Goal: Transaction & Acquisition: Purchase product/service

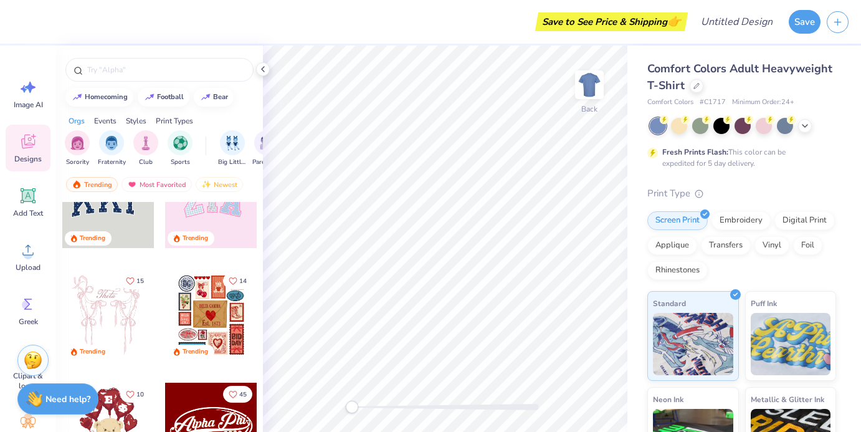
scroll to position [51, 0]
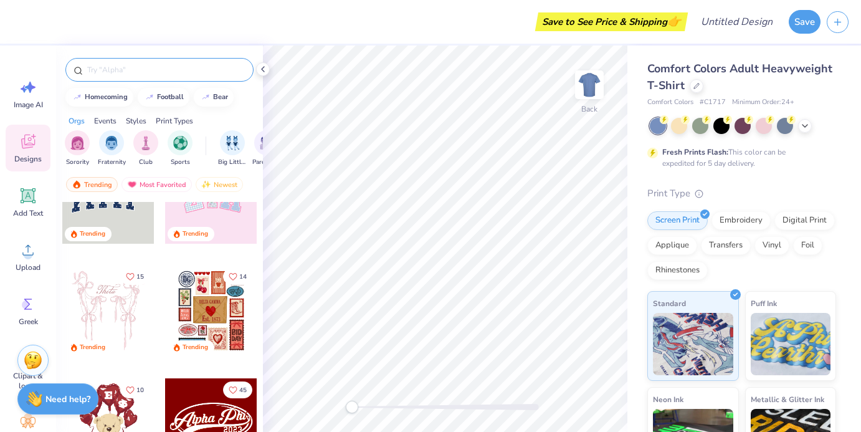
click at [140, 64] on input "text" at bounding box center [165, 70] width 159 height 12
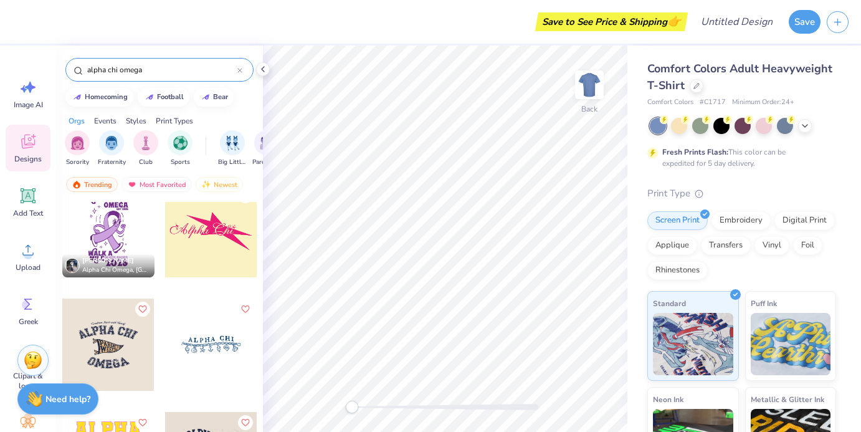
scroll to position [248, 0]
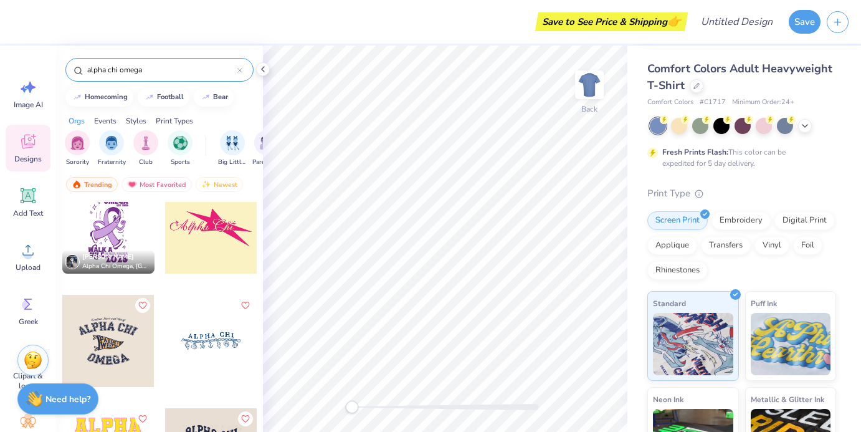
type input "alpha chi omega"
click at [224, 337] on div at bounding box center [211, 341] width 92 height 92
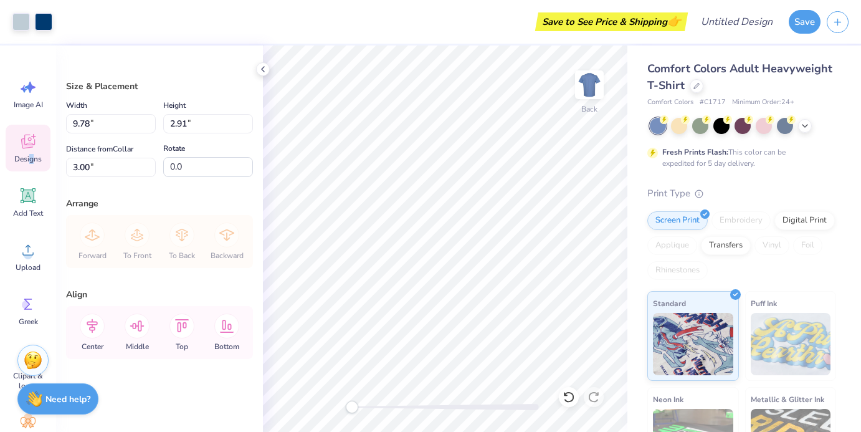
click at [32, 154] on span "Designs" at bounding box center [27, 159] width 27 height 10
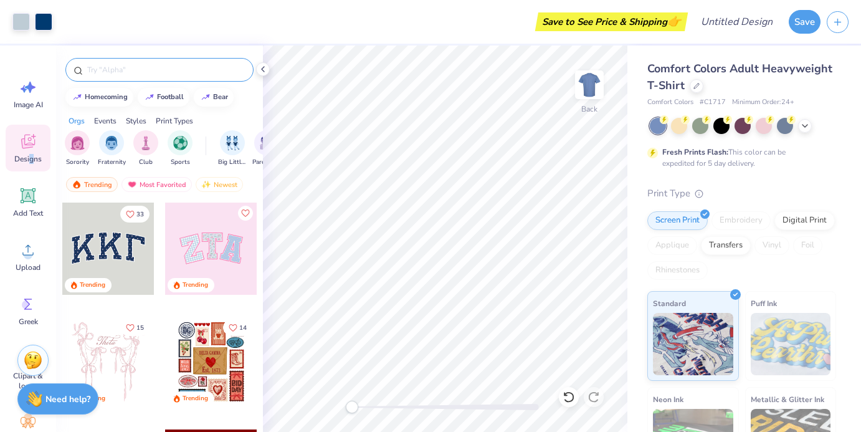
click at [149, 70] on input "text" at bounding box center [165, 70] width 159 height 12
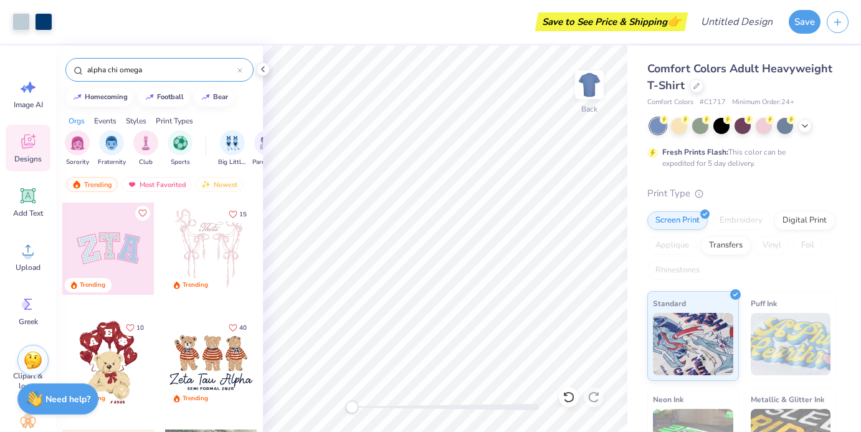
type input "alpha chi omega"
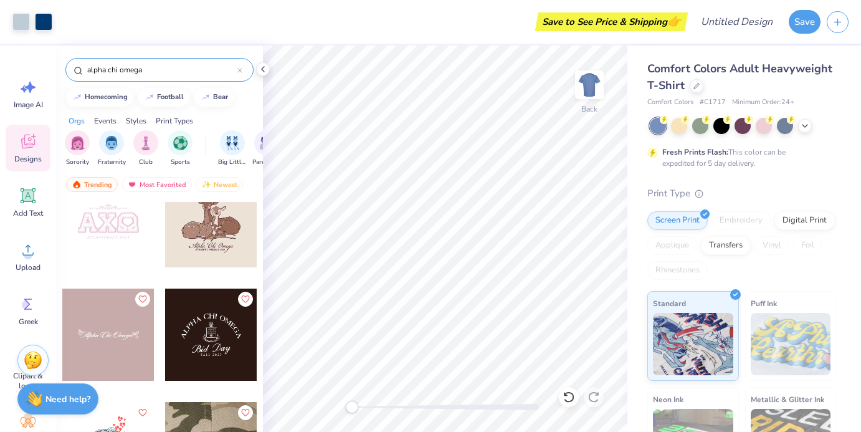
scroll to position [6476, 0]
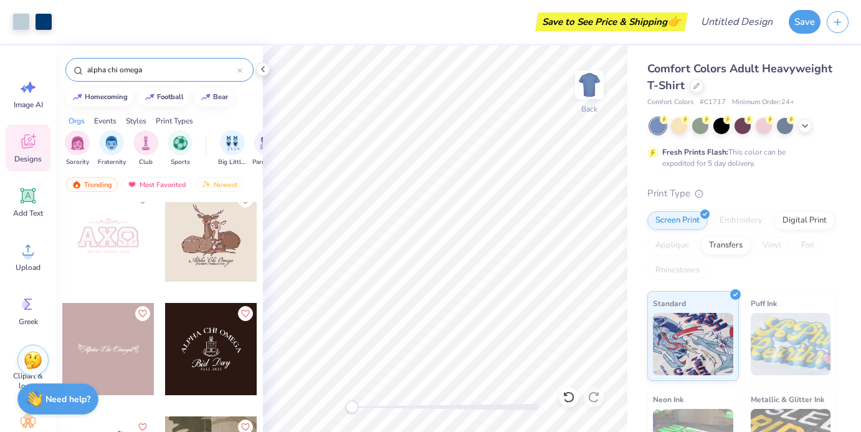
click at [112, 348] on div at bounding box center [108, 349] width 92 height 92
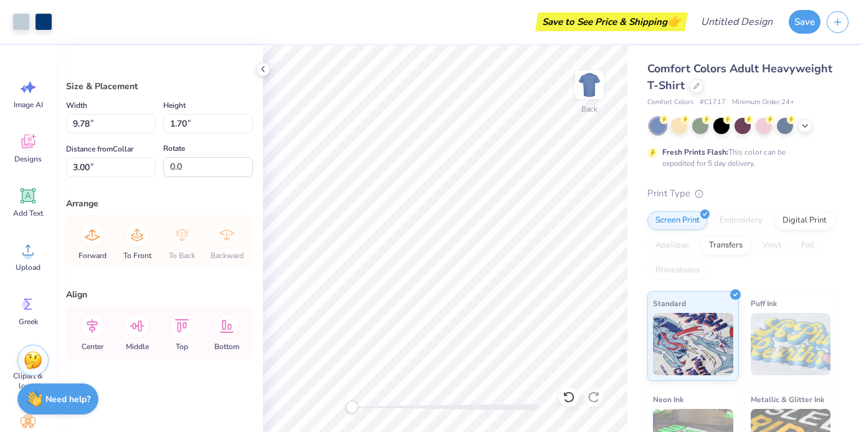
type input "2.91"
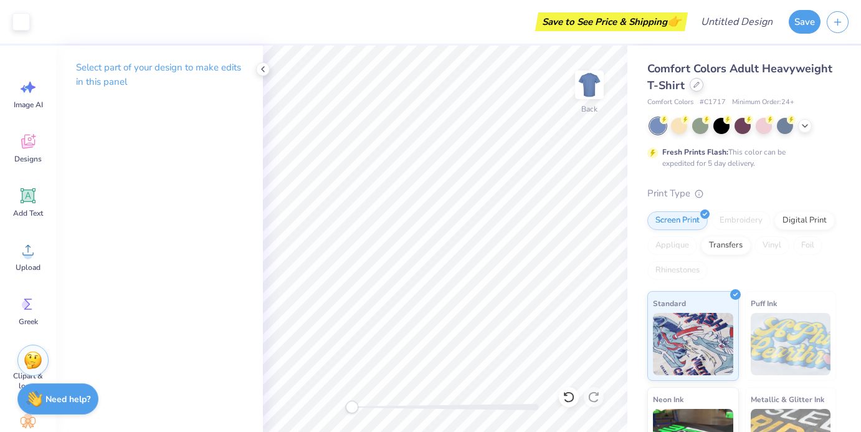
click at [700, 83] on div at bounding box center [697, 85] width 14 height 14
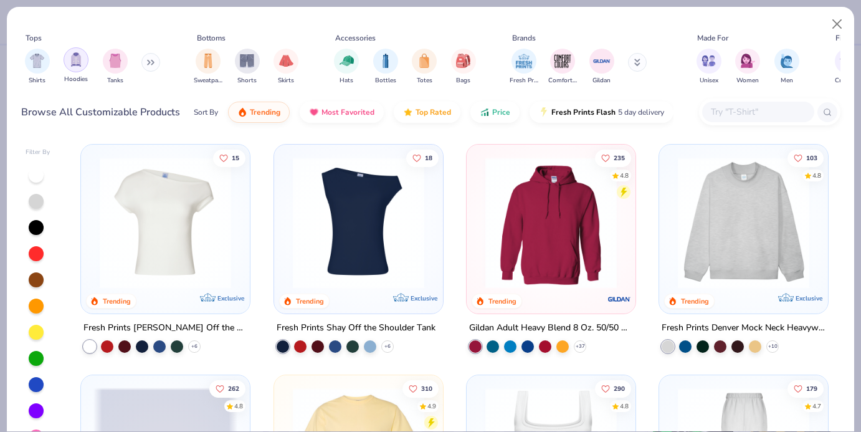
click at [70, 63] on img "filter for Hoodies" at bounding box center [76, 59] width 14 height 14
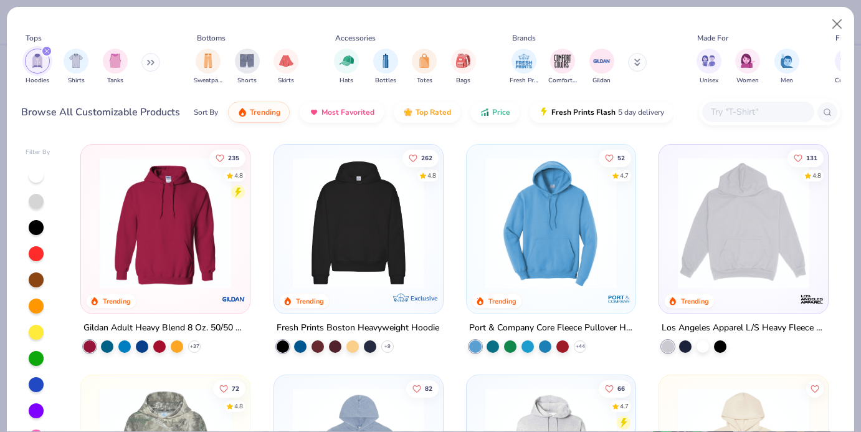
click at [371, 274] on img at bounding box center [359, 222] width 144 height 131
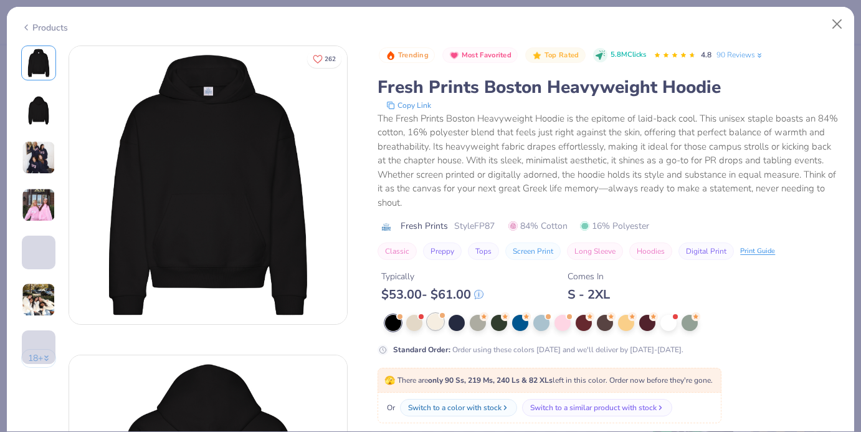
click at [433, 320] on div at bounding box center [435, 321] width 16 height 16
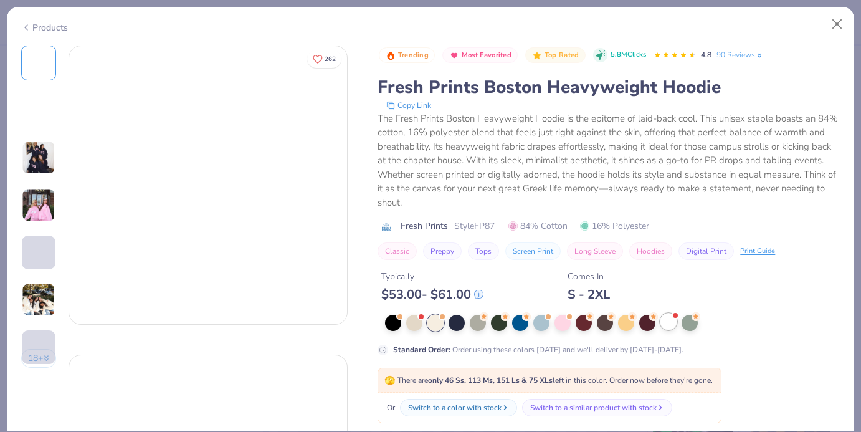
scroll to position [40, 0]
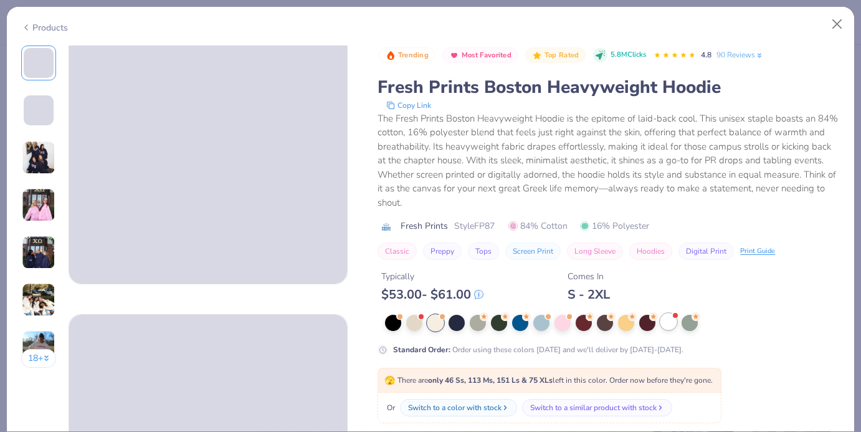
click at [670, 326] on div at bounding box center [668, 321] width 16 height 16
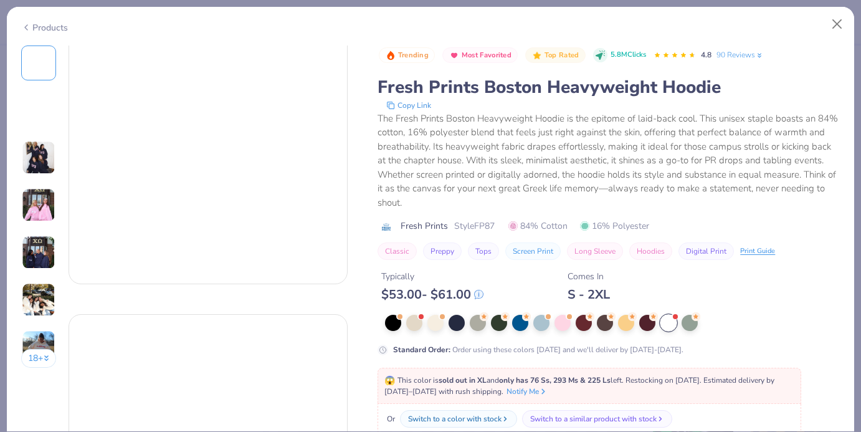
click at [667, 323] on div at bounding box center [668, 323] width 16 height 16
drag, startPoint x: 36, startPoint y: 199, endPoint x: 37, endPoint y: 208, distance: 9.5
click at [36, 199] on img at bounding box center [39, 205] width 34 height 34
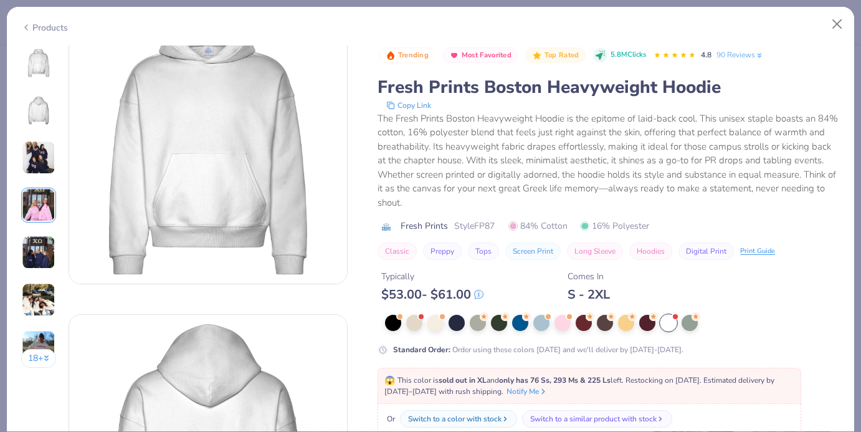
scroll to position [927, 0]
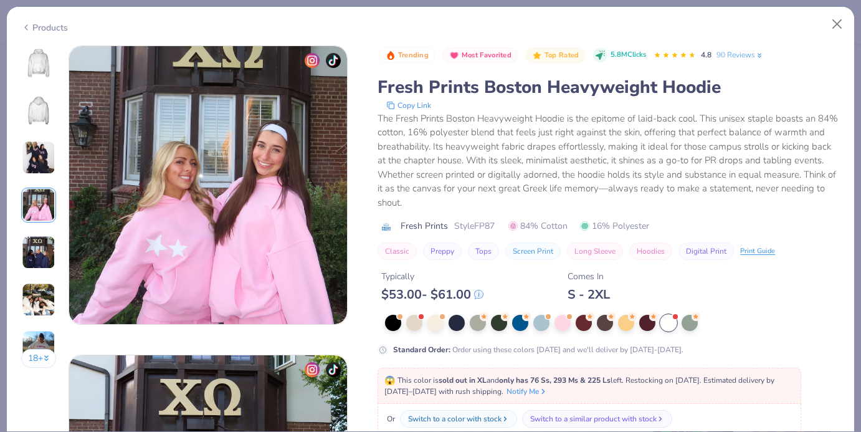
click at [37, 65] on img at bounding box center [39, 63] width 30 height 30
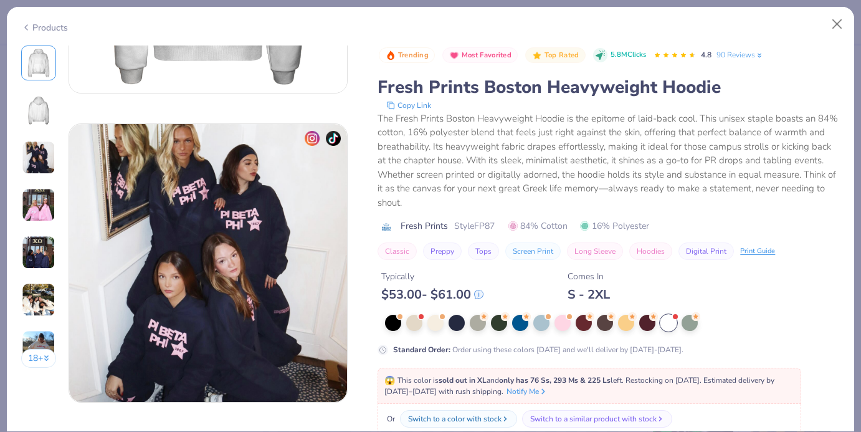
scroll to position [607, 0]
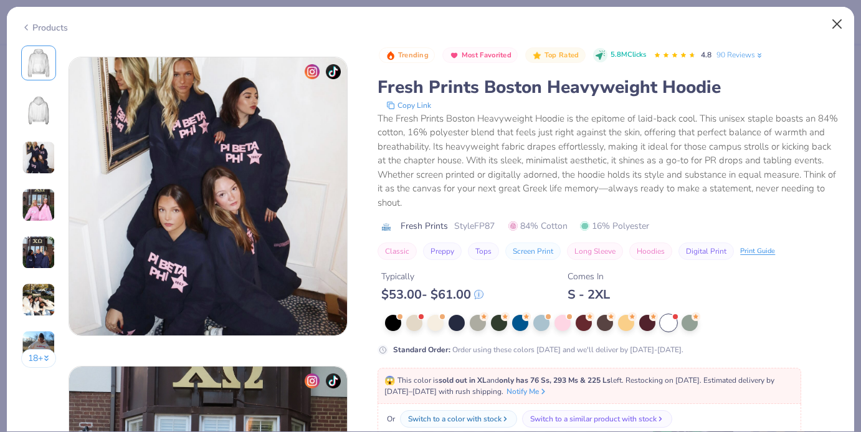
click at [837, 24] on button "Close" at bounding box center [837, 24] width 24 height 24
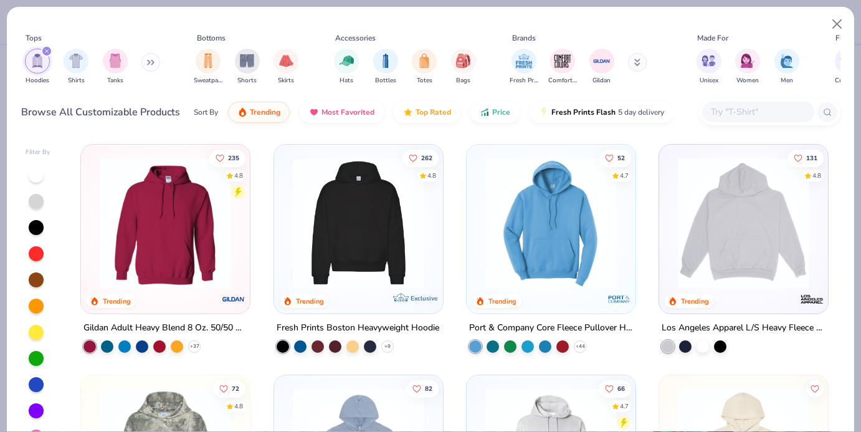
click at [397, 206] on img at bounding box center [359, 222] width 144 height 131
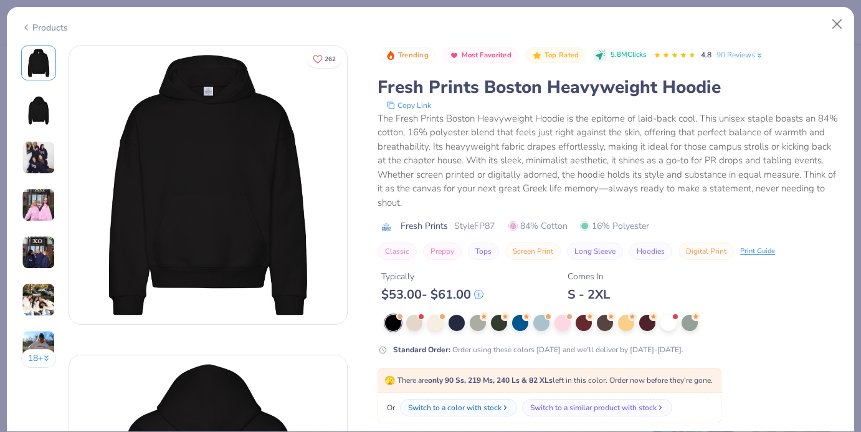
click at [437, 357] on div "Trending Most Favorited Top Rated 5.8M Clicks 4.8 90 Reviews Fresh Prints Bosto…" at bounding box center [609, 330] width 462 height 571
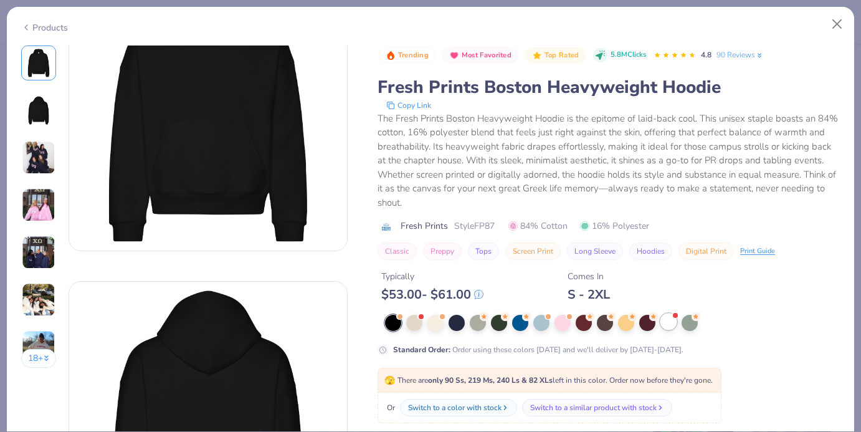
click at [669, 316] on div at bounding box center [668, 321] width 16 height 16
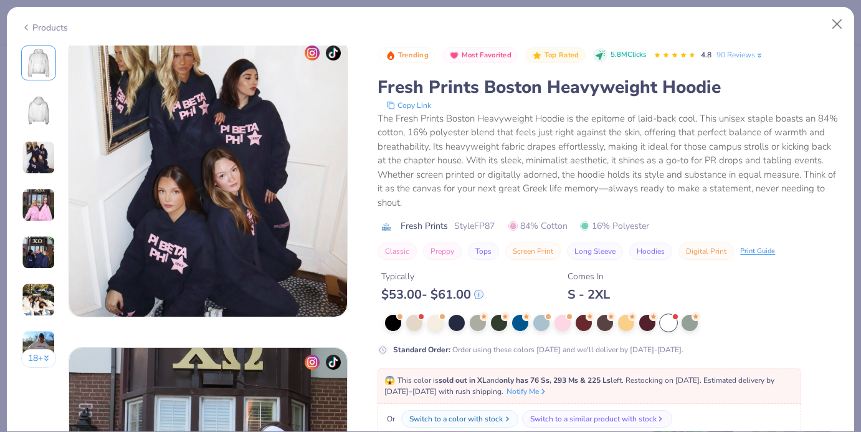
scroll to position [668, 0]
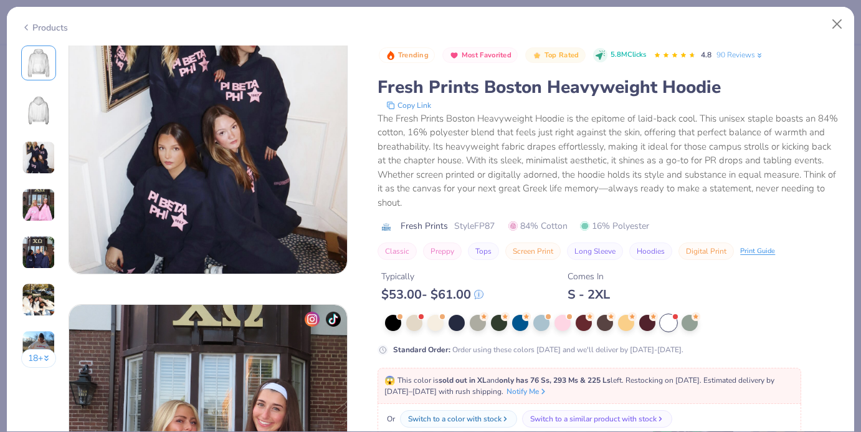
click at [734, 252] on div "Digital Print Print Guide" at bounding box center [726, 250] width 97 height 17
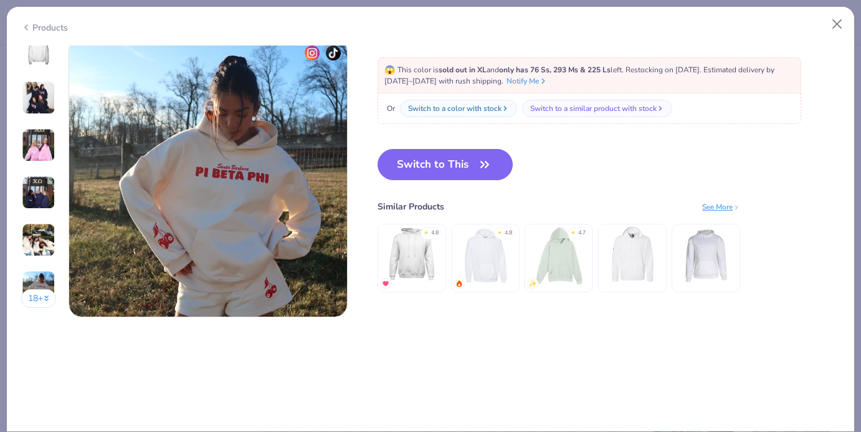
scroll to position [1808, 0]
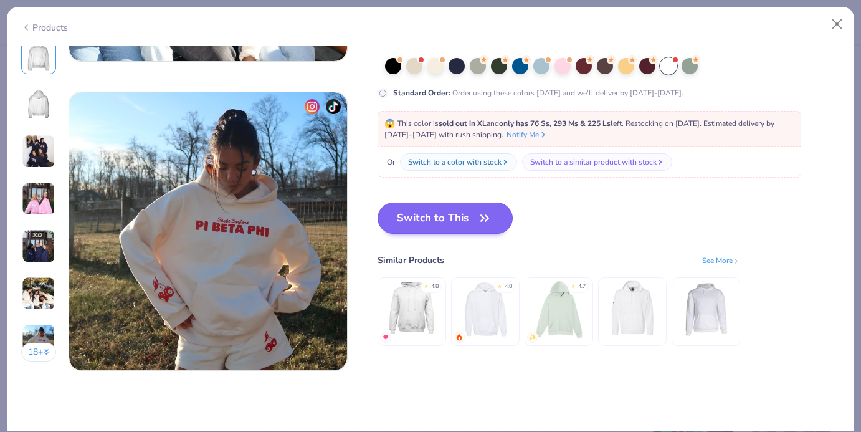
click at [458, 212] on button "Switch to This" at bounding box center [445, 217] width 135 height 31
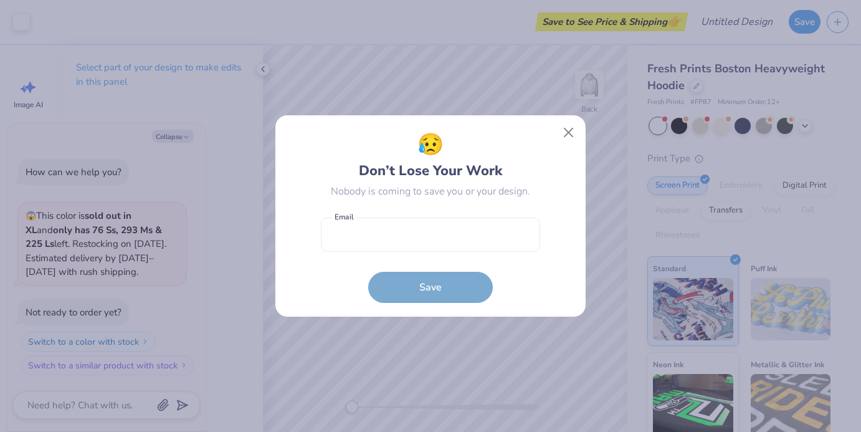
drag, startPoint x: 440, startPoint y: 224, endPoint x: 442, endPoint y: 172, distance: 52.4
click at [442, 184] on div "Nobody is coming to save you or your design." at bounding box center [430, 191] width 199 height 15
click at [568, 138] on button "Close" at bounding box center [569, 133] width 24 height 24
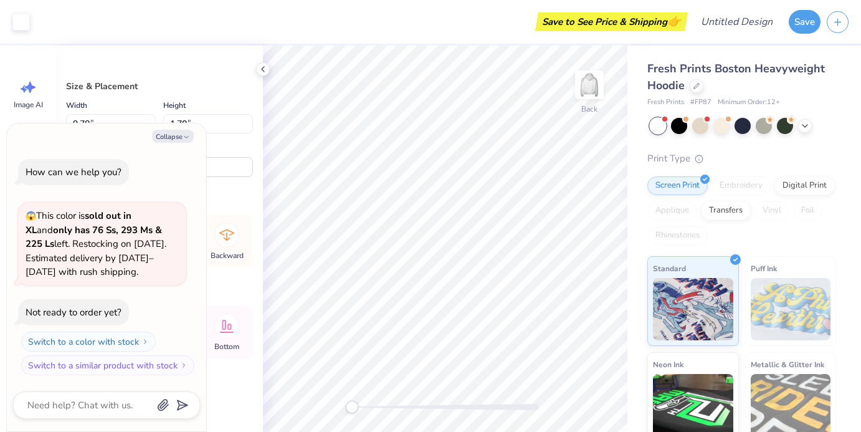
click at [733, 188] on div "Embroidery" at bounding box center [740, 185] width 59 height 19
click at [733, 185] on div "Embroidery" at bounding box center [740, 185] width 59 height 19
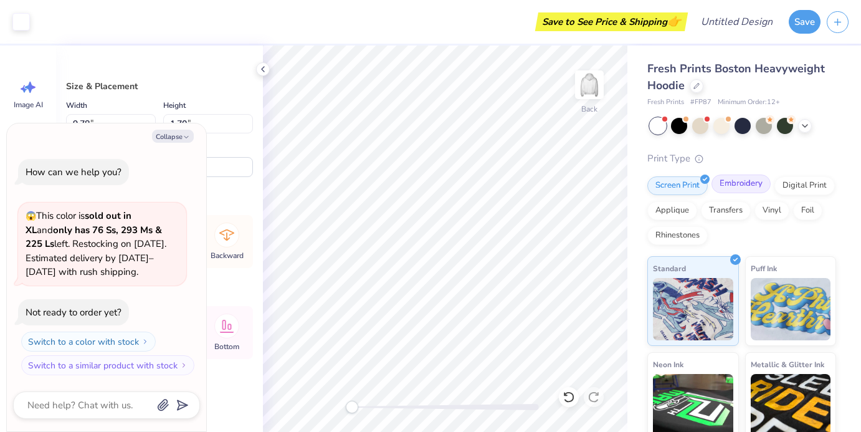
click at [750, 177] on div "Embroidery" at bounding box center [740, 183] width 59 height 19
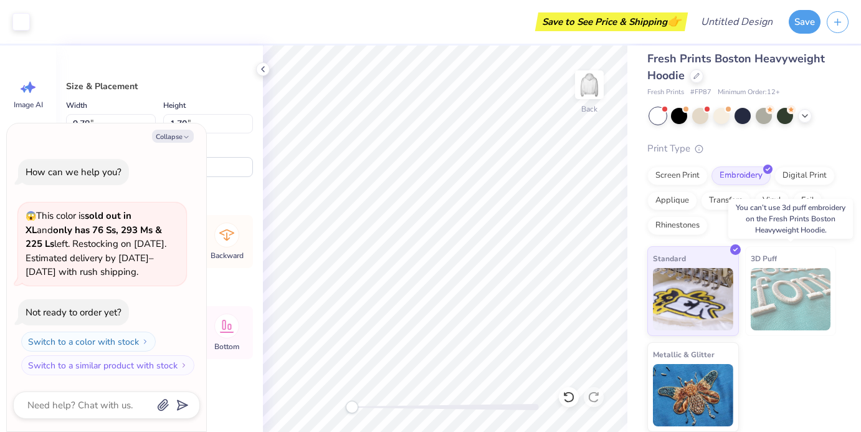
scroll to position [9, 0]
click at [811, 253] on div "3D Puff" at bounding box center [791, 292] width 92 height 90
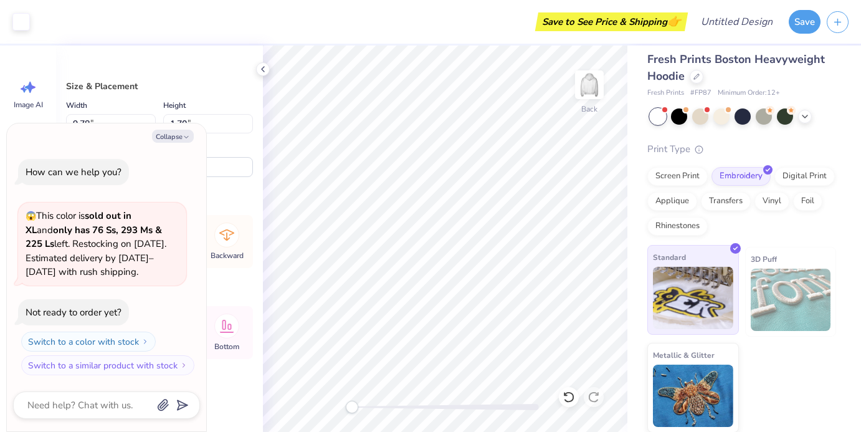
click at [697, 273] on img at bounding box center [693, 298] width 80 height 62
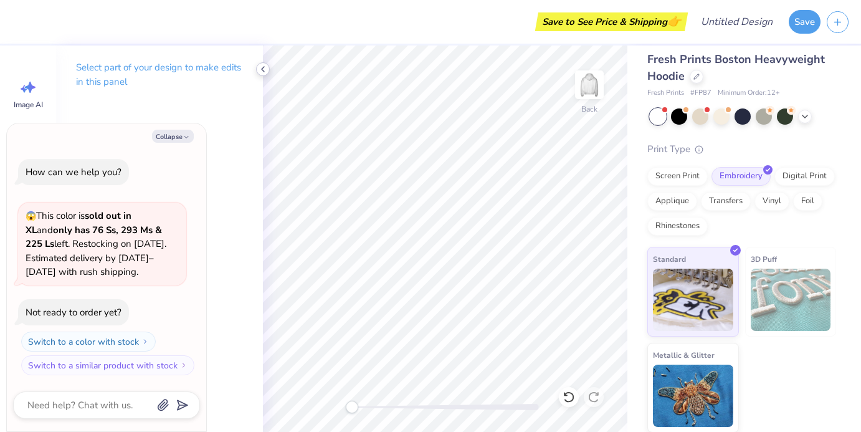
click at [259, 72] on icon at bounding box center [263, 69] width 10 height 10
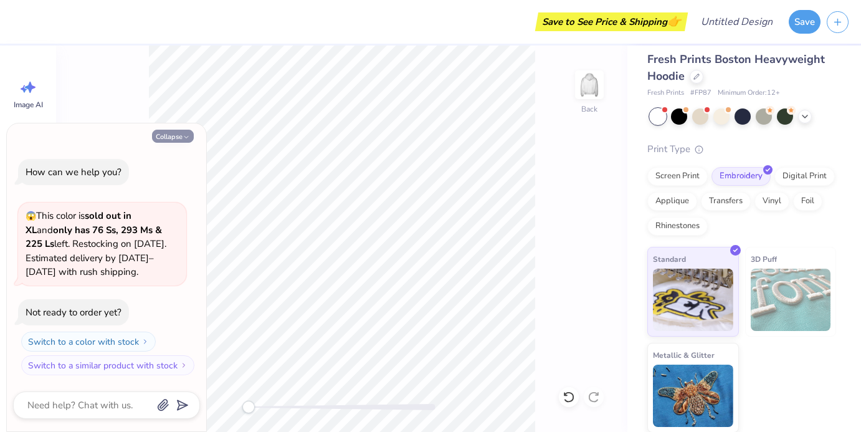
click at [184, 140] on icon "button" at bounding box center [186, 136] width 7 height 7
type textarea "x"
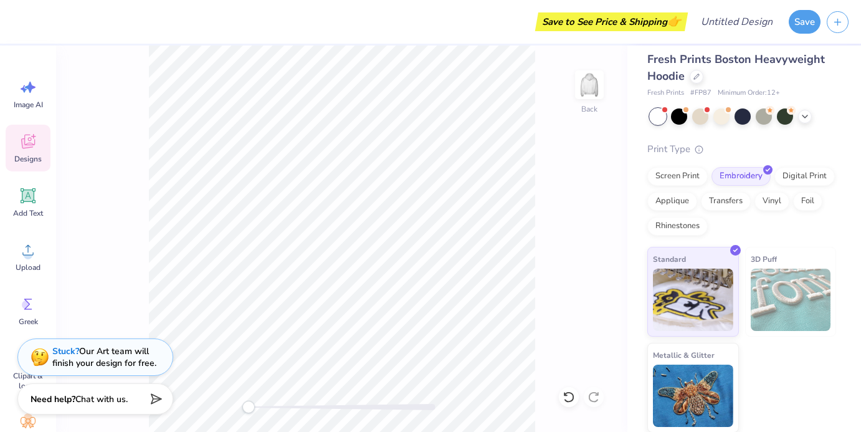
click at [35, 154] on span "Designs" at bounding box center [27, 159] width 27 height 10
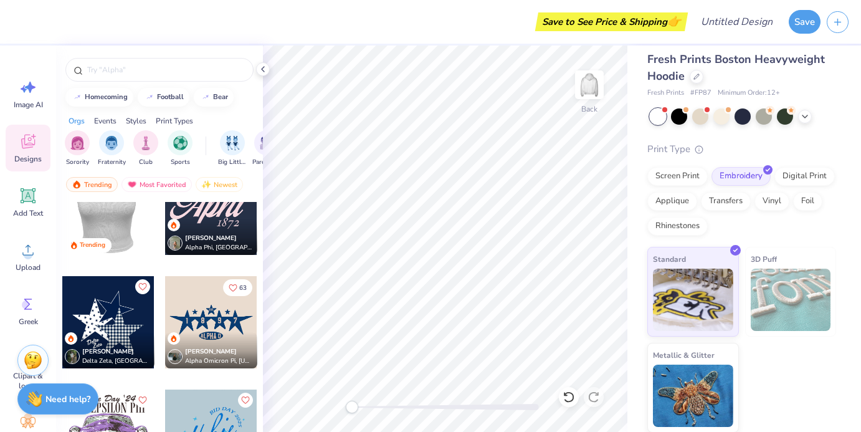
scroll to position [1774, 0]
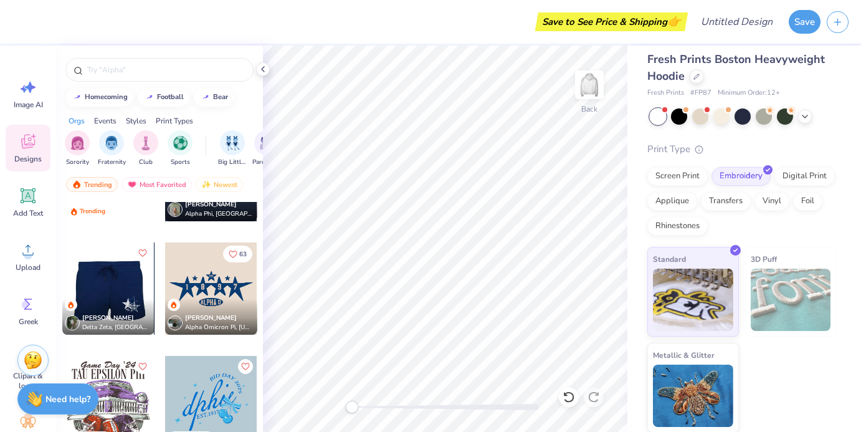
click at [123, 284] on div at bounding box center [108, 288] width 92 height 92
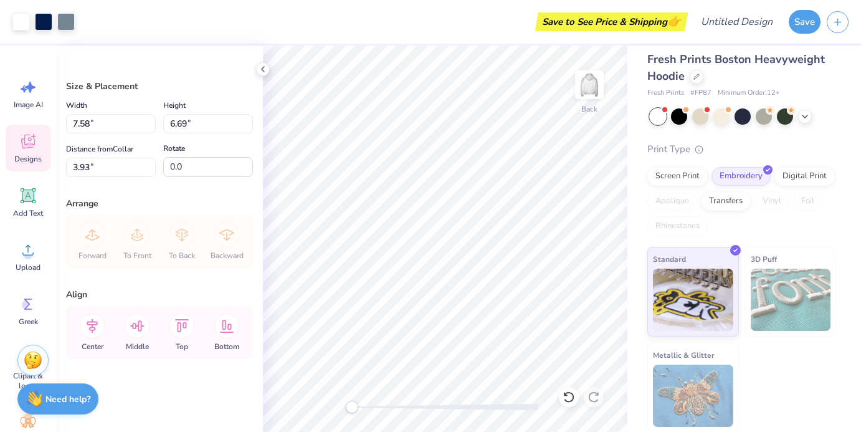
click at [35, 147] on icon at bounding box center [28, 141] width 19 height 19
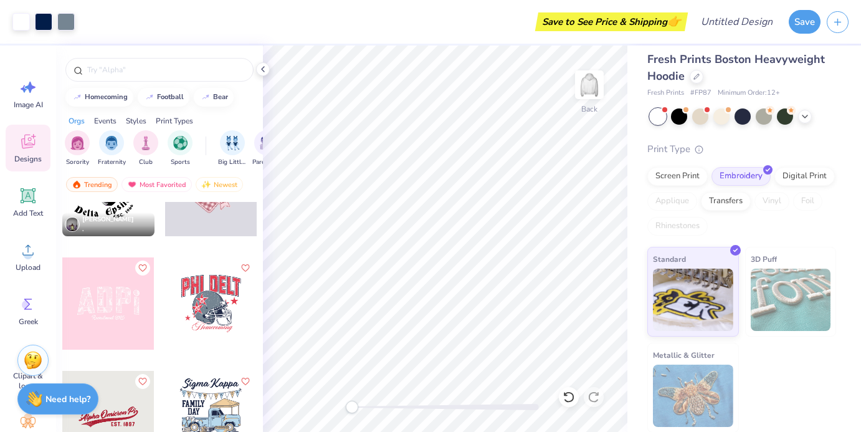
scroll to position [9248, 0]
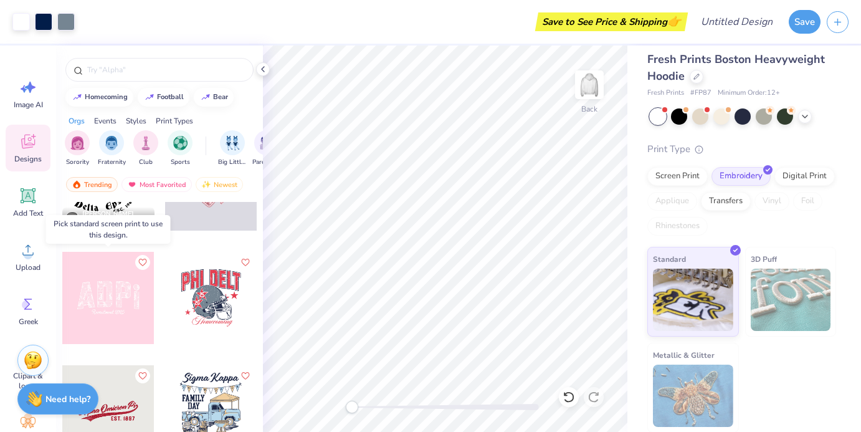
click at [116, 316] on div at bounding box center [108, 298] width 92 height 92
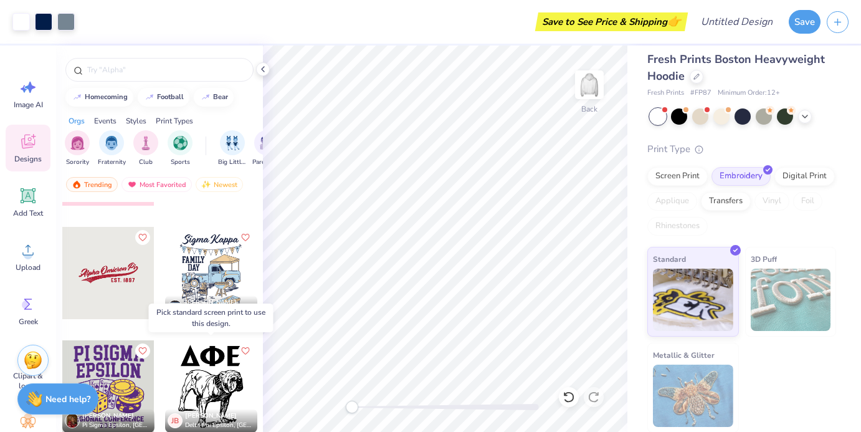
scroll to position [9384, 0]
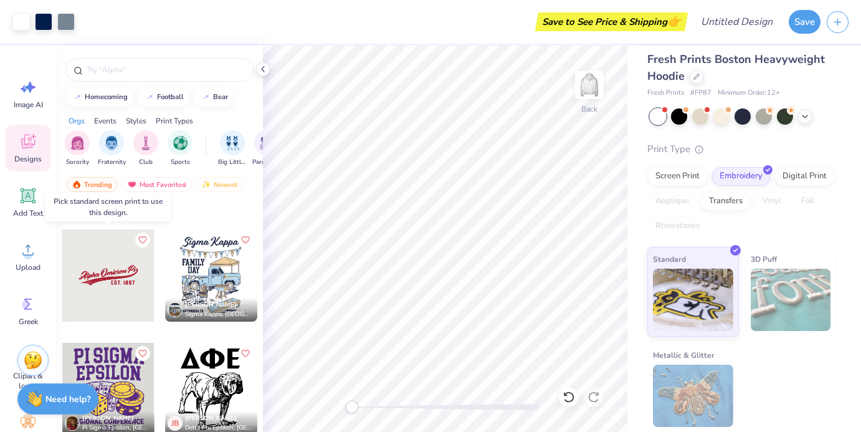
click at [112, 270] on div at bounding box center [108, 275] width 92 height 92
click at [110, 270] on div at bounding box center [108, 275] width 92 height 92
click at [115, 270] on div at bounding box center [108, 275] width 92 height 92
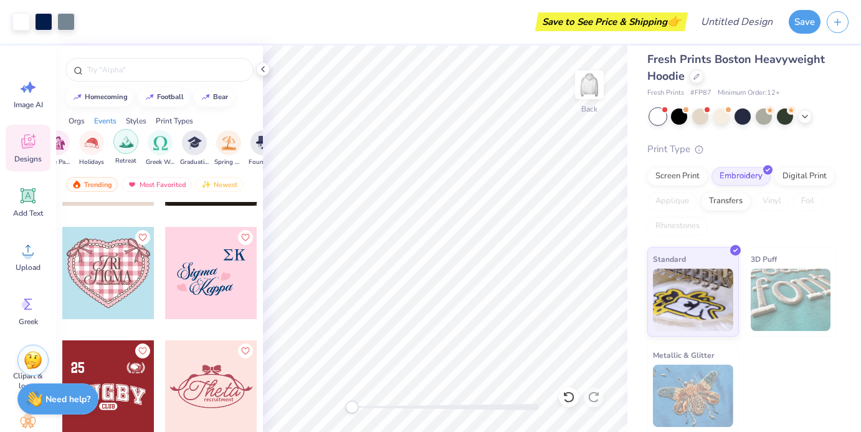
scroll to position [0, 416]
click at [156, 140] on img "filter for Greek Week" at bounding box center [159, 142] width 14 height 14
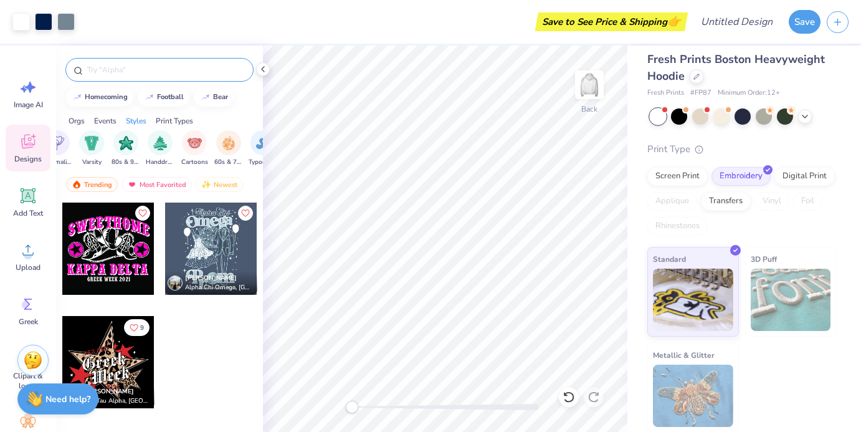
scroll to position [0, 749]
click at [193, 71] on input "text" at bounding box center [165, 70] width 159 height 12
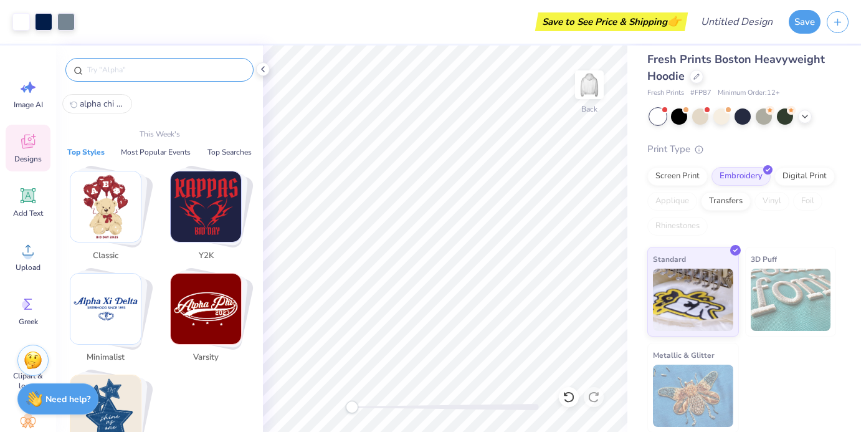
click at [185, 64] on input "text" at bounding box center [165, 70] width 159 height 12
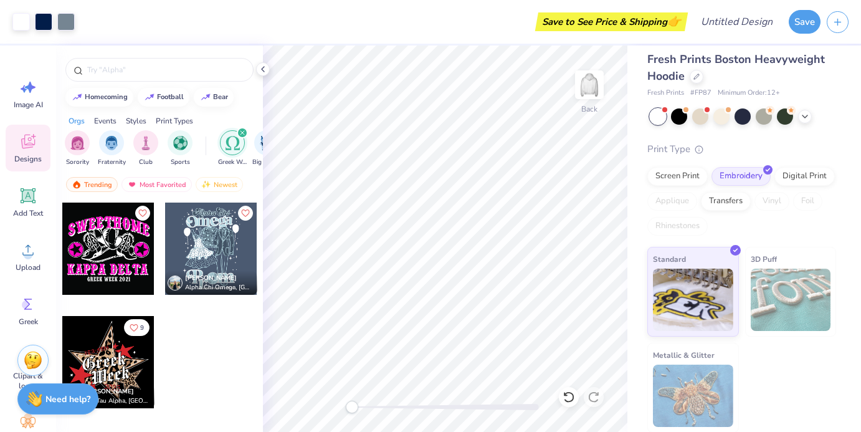
click at [240, 131] on icon "filter for Greek Week" at bounding box center [242, 133] width 4 height 4
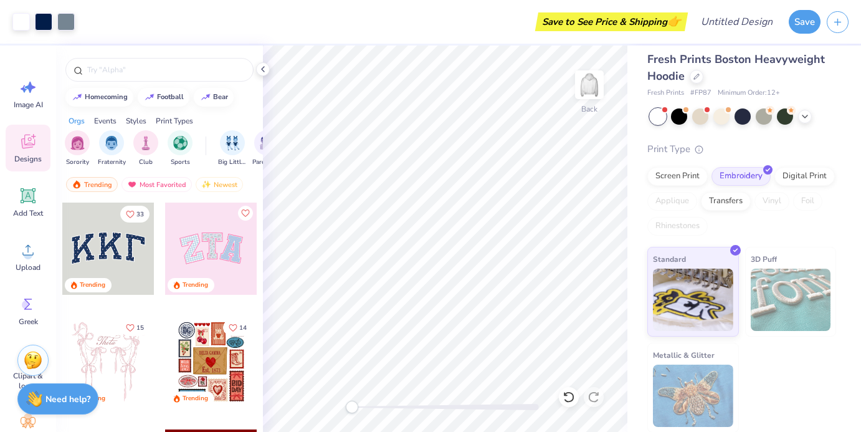
scroll to position [28, 0]
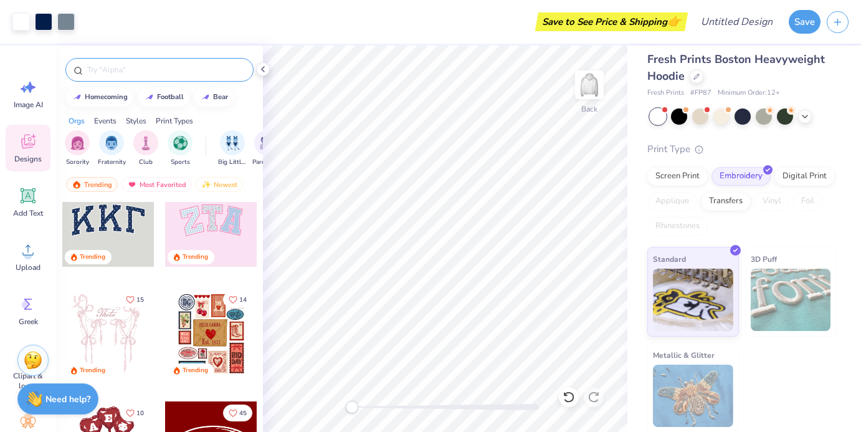
click at [174, 67] on input "text" at bounding box center [165, 70] width 159 height 12
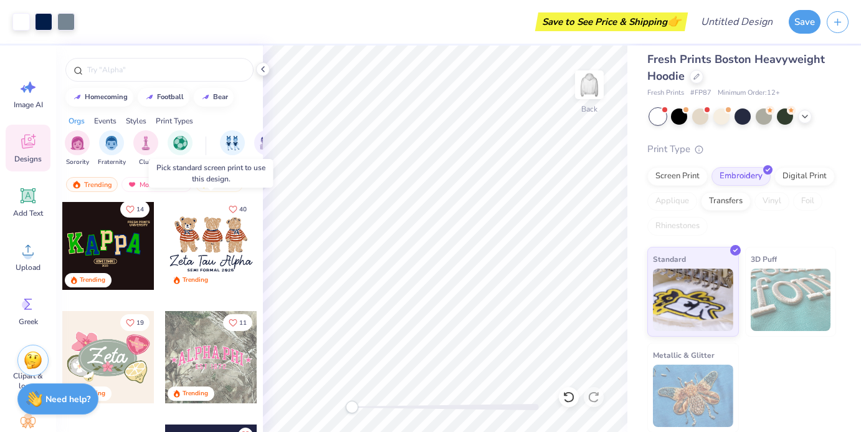
scroll to position [574, 0]
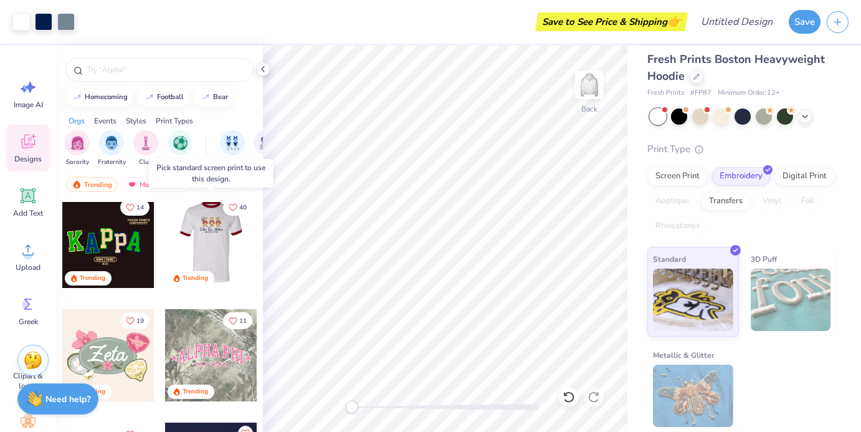
click at [208, 254] on div at bounding box center [211, 242] width 277 height 92
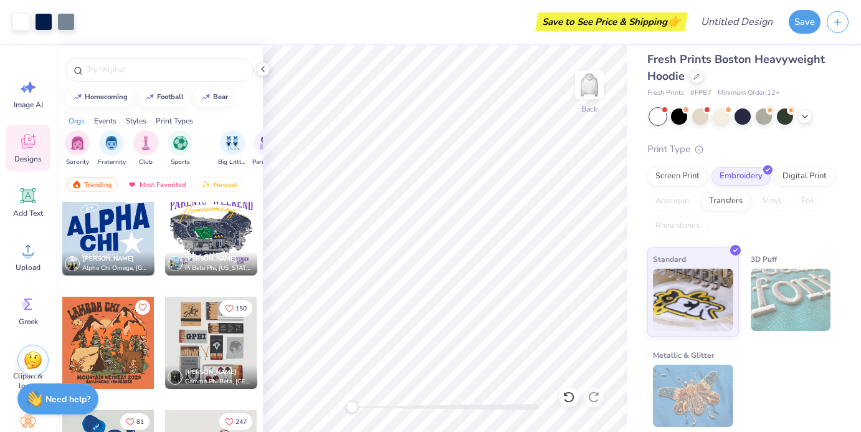
scroll to position [6284, 0]
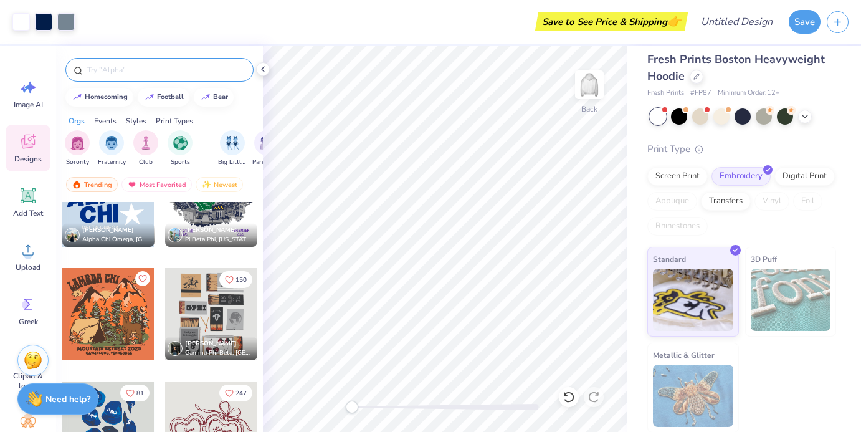
click at [149, 62] on div at bounding box center [159, 70] width 188 height 24
click at [147, 65] on input "text" at bounding box center [165, 70] width 159 height 12
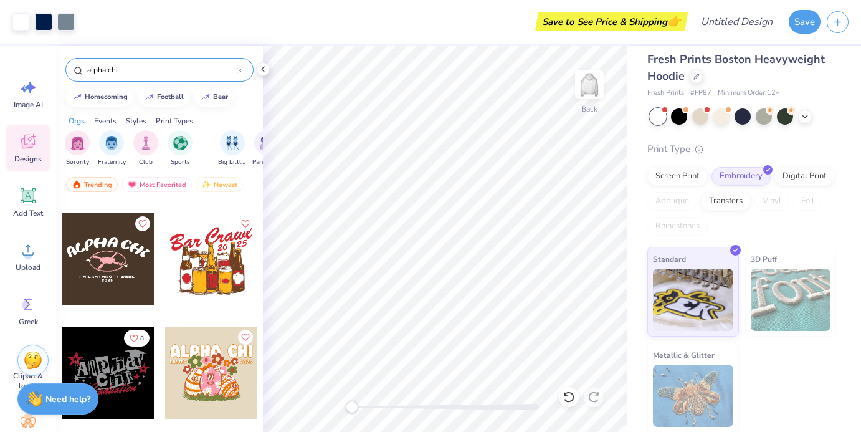
scroll to position [4086, 0]
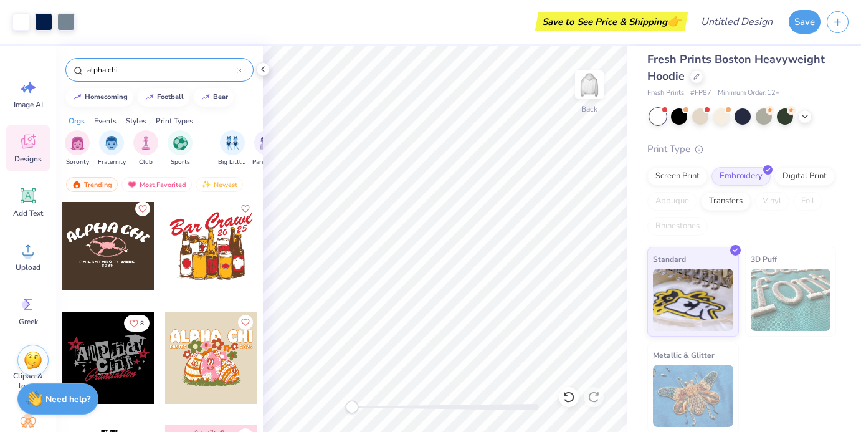
type input "alpha chi"
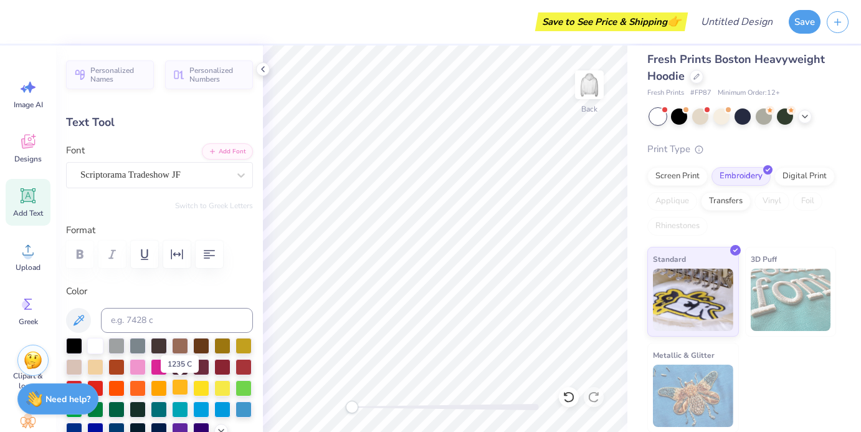
scroll to position [0, 0]
click at [133, 74] on span "Personalized Names" at bounding box center [118, 72] width 56 height 17
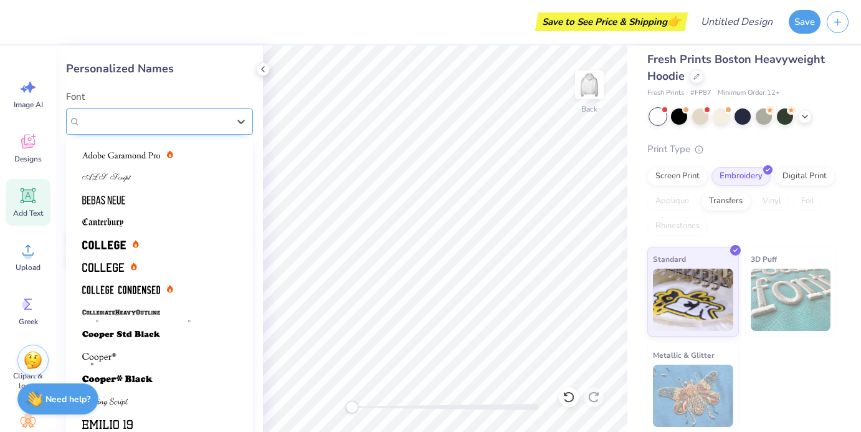
click at [208, 115] on div "Varsity Team" at bounding box center [154, 121] width 151 height 19
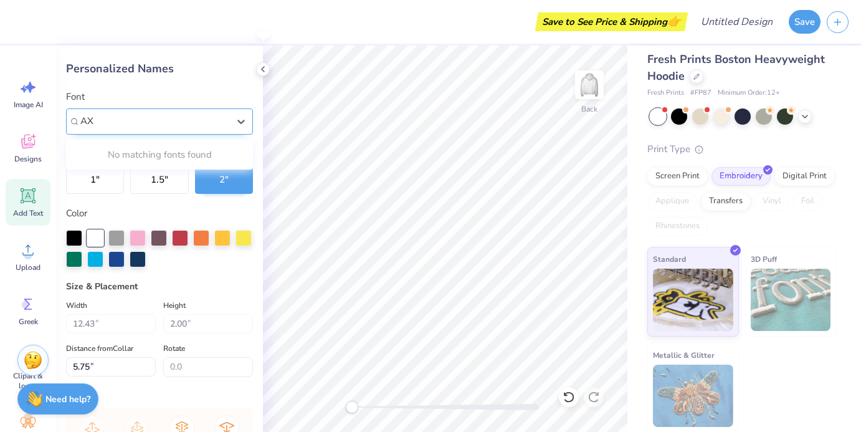
paste input "436354"
paste input "Ω"
click at [100, 120] on input "AX Ω" at bounding box center [95, 121] width 30 height 14
type input "AXΩ"
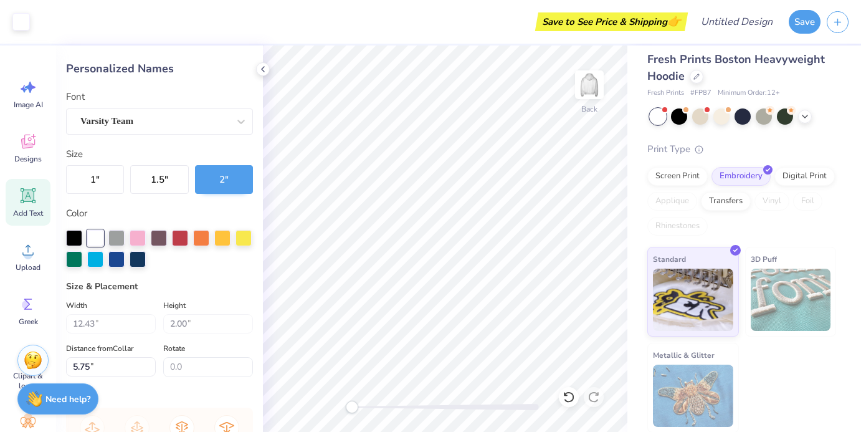
type input "10.20"
click at [174, 232] on div at bounding box center [180, 237] width 16 height 16
click at [143, 128] on div at bounding box center [154, 121] width 148 height 17
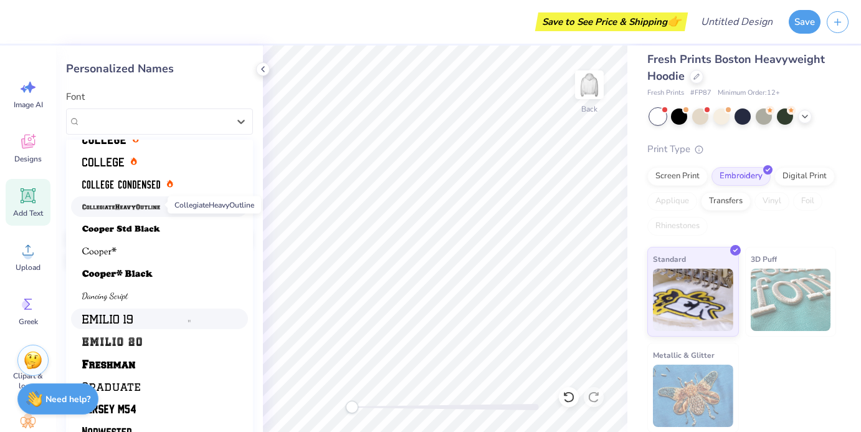
scroll to position [105, 0]
click at [154, 298] on div at bounding box center [159, 296] width 154 height 13
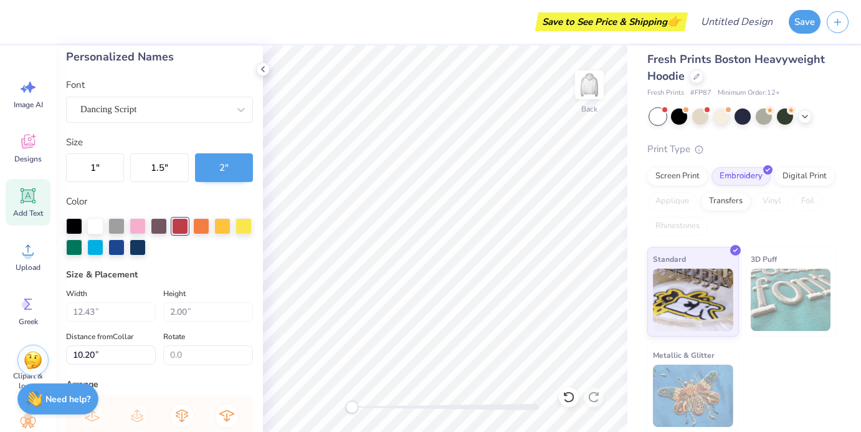
scroll to position [12, 0]
click at [27, 164] on div "Designs" at bounding box center [28, 148] width 45 height 47
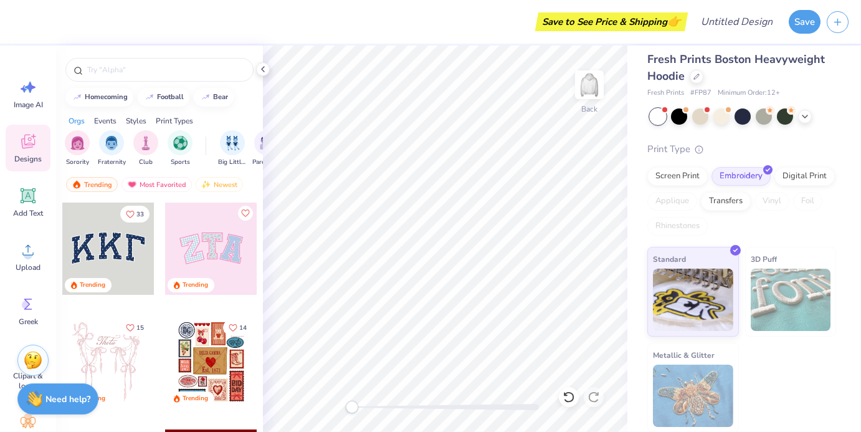
click at [122, 272] on div at bounding box center [108, 248] width 92 height 92
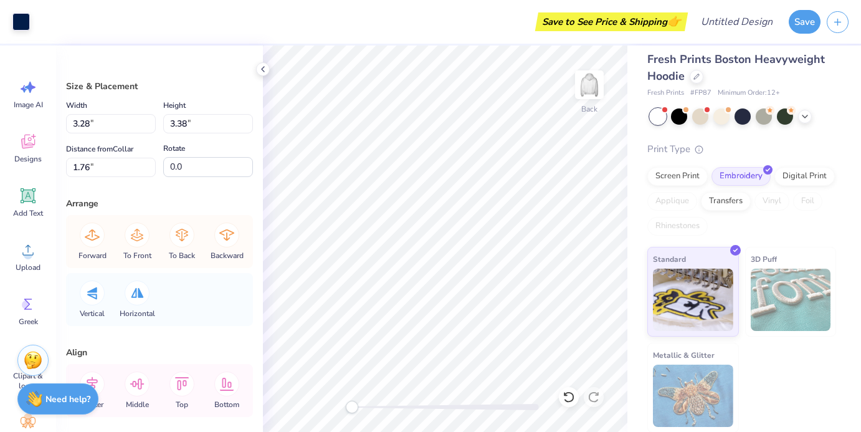
type input "3.28"
type input "3.38"
type input "1.76"
type input "3.00"
click at [154, 128] on input "11.99" at bounding box center [111, 123] width 90 height 19
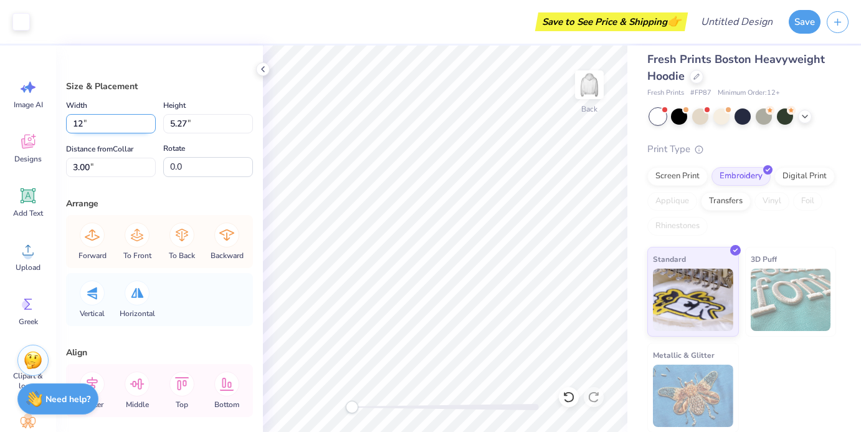
click at [151, 121] on input "12" at bounding box center [111, 123] width 90 height 19
click at [153, 126] on input "11.99" at bounding box center [111, 123] width 90 height 19
click at [153, 126] on input "11.98" at bounding box center [111, 123] width 90 height 19
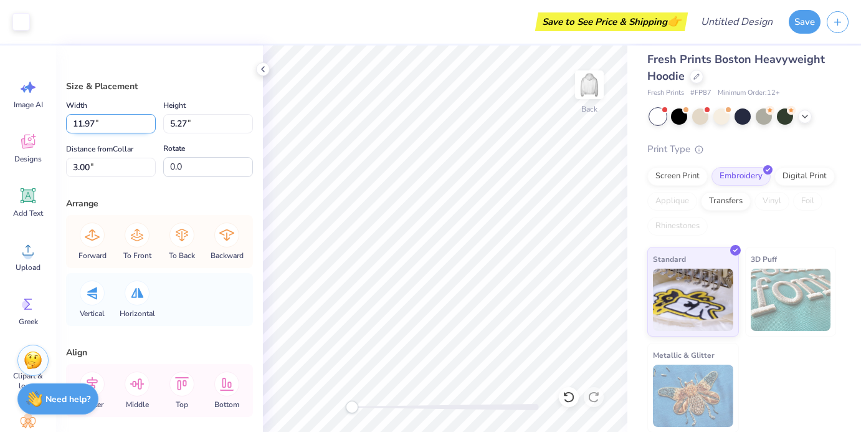
click at [153, 126] on input "11.97" at bounding box center [111, 123] width 90 height 19
click at [153, 126] on input "11.96" at bounding box center [111, 123] width 90 height 19
type input "11.74"
click at [153, 126] on input "11.74" at bounding box center [111, 123] width 90 height 19
type input "5.26"
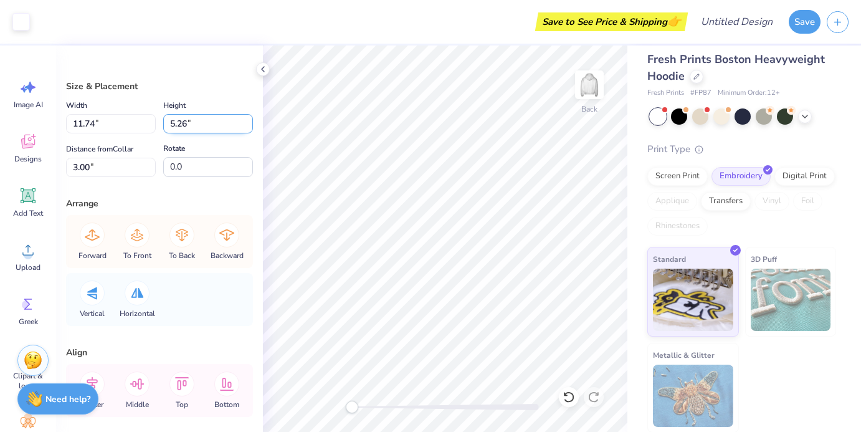
type input "3.06"
click at [246, 129] on input "5.26" at bounding box center [208, 123] width 90 height 19
click at [246, 129] on input "5.25" at bounding box center [208, 123] width 90 height 19
click at [246, 129] on input "5.24" at bounding box center [208, 123] width 90 height 19
type input "5.23"
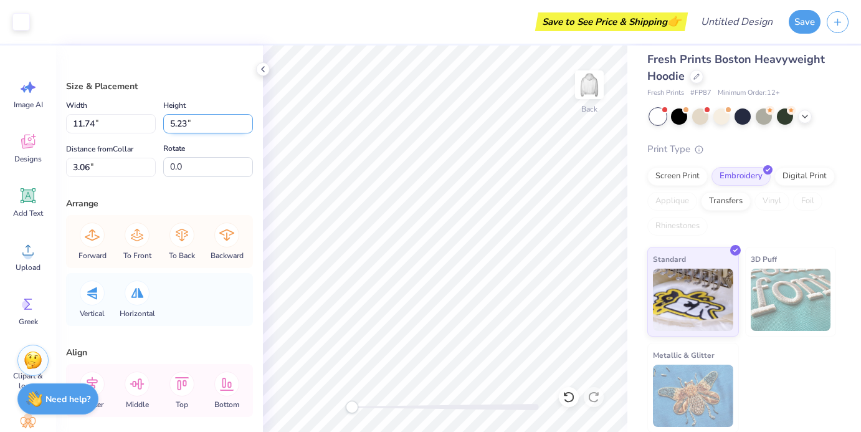
click at [246, 129] on input "5.23" at bounding box center [208, 123] width 90 height 19
type input "11.91"
type input "3.02"
type input "7.28"
type input "3.20"
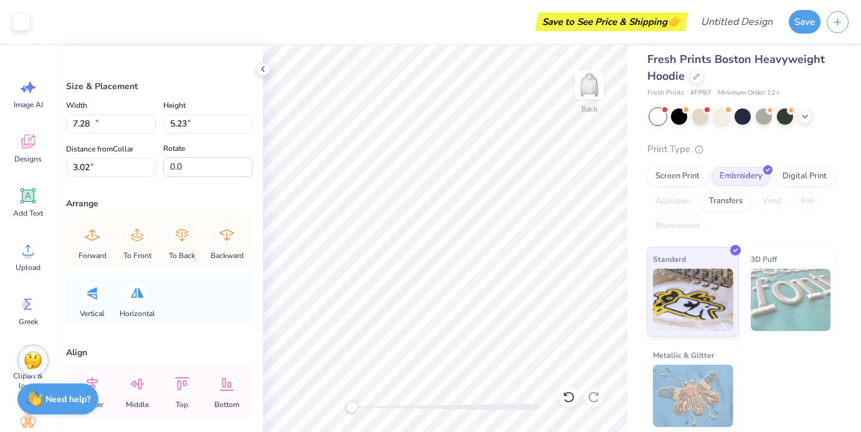
type input "5.05"
type input "11.69"
type input "4.89"
type input "3.13"
type input "5.62"
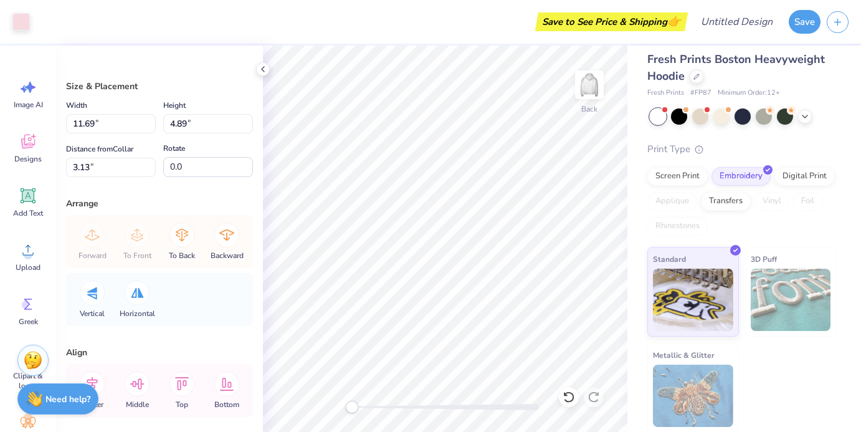
type input "2.35"
type input "5.66"
type input "11.79"
type input "5.03"
type input "3.10"
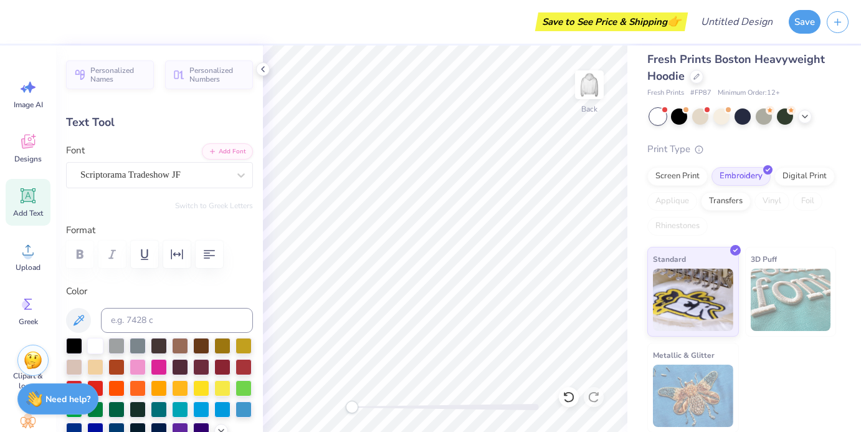
type input "0.0"
type input "0.88"
type input "0.55"
type input "6.50"
type input "0.0"
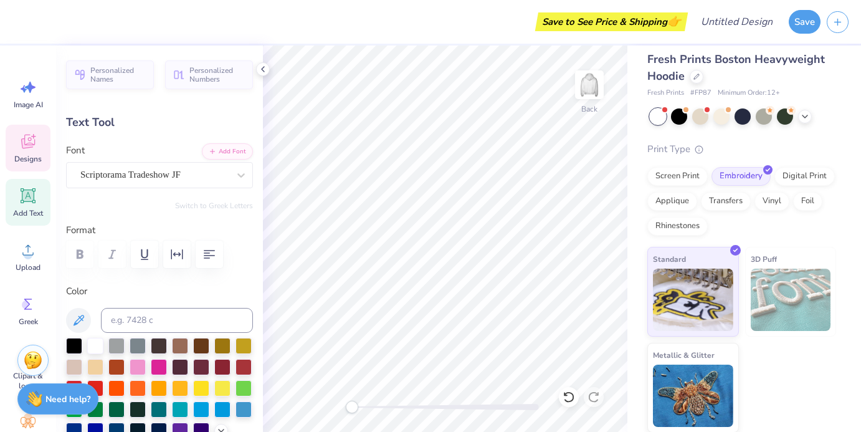
click at [28, 151] on div "Designs" at bounding box center [28, 148] width 45 height 47
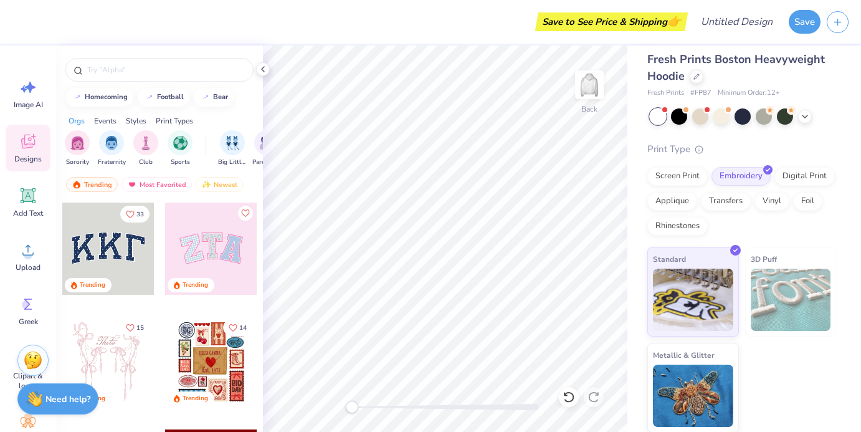
scroll to position [0, 0]
click at [201, 248] on div at bounding box center [211, 248] width 92 height 92
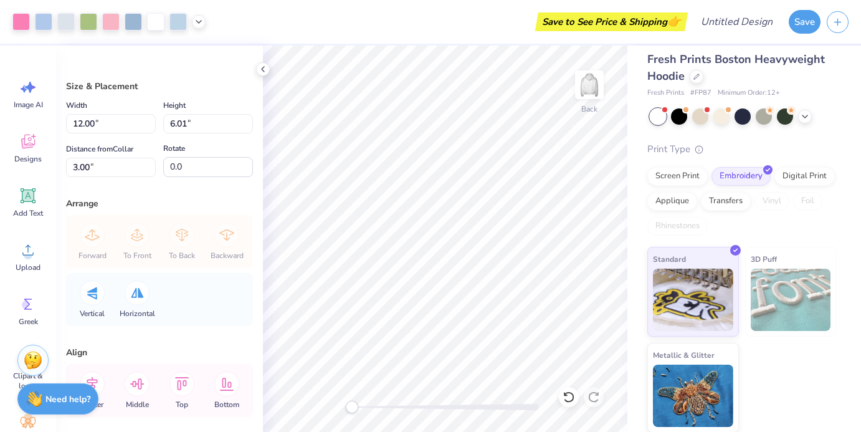
type input "5.17"
type input "2.59"
type input "6.42"
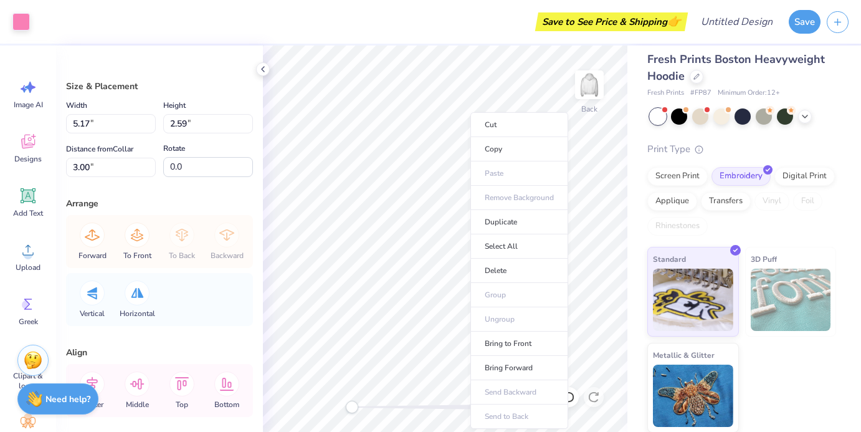
type input "5.17"
type input "2.59"
type input "3.00"
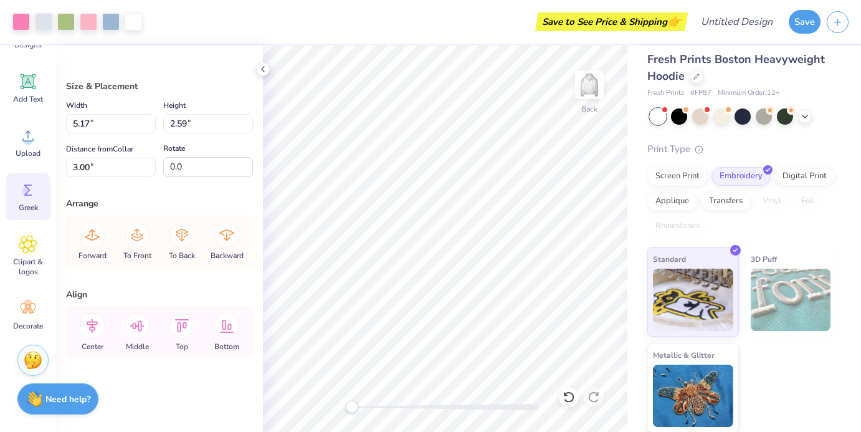
scroll to position [114, 0]
